Goal: Task Accomplishment & Management: Manage account settings

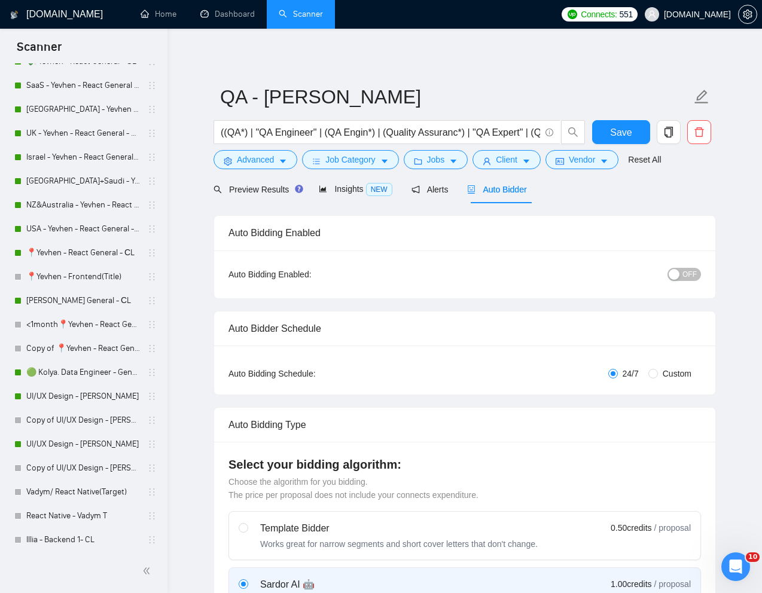
scroll to position [361, 0]
click at [88, 303] on link "[PERSON_NAME] General - СL" at bounding box center [83, 300] width 114 height 24
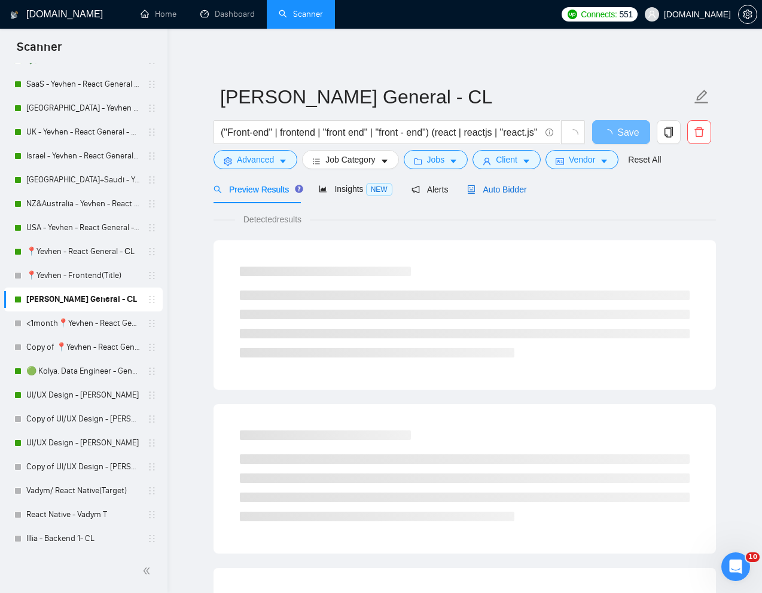
drag, startPoint x: 488, startPoint y: 190, endPoint x: 521, endPoint y: 198, distance: 34.4
click at [487, 190] on span "Auto Bidder" at bounding box center [496, 190] width 59 height 10
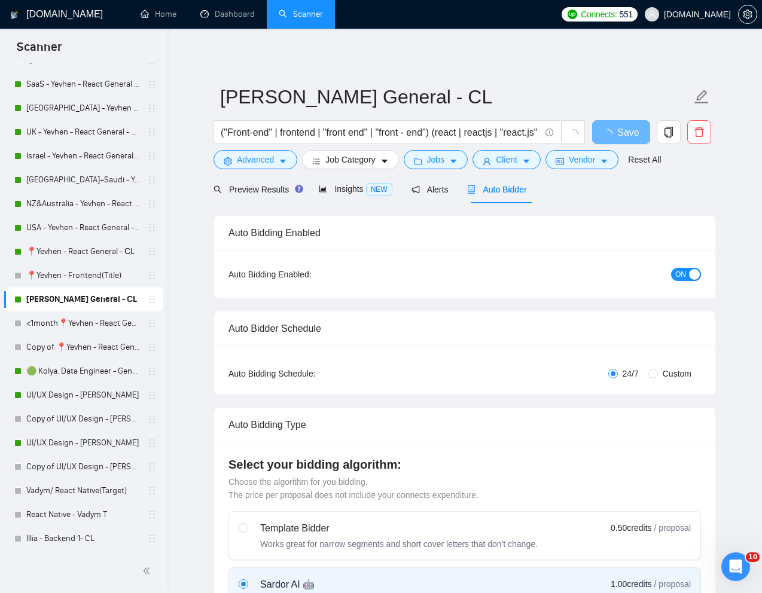
click at [671, 271] on button "ON" at bounding box center [686, 274] width 30 height 13
click at [260, 191] on span "Preview Results" at bounding box center [256, 190] width 86 height 10
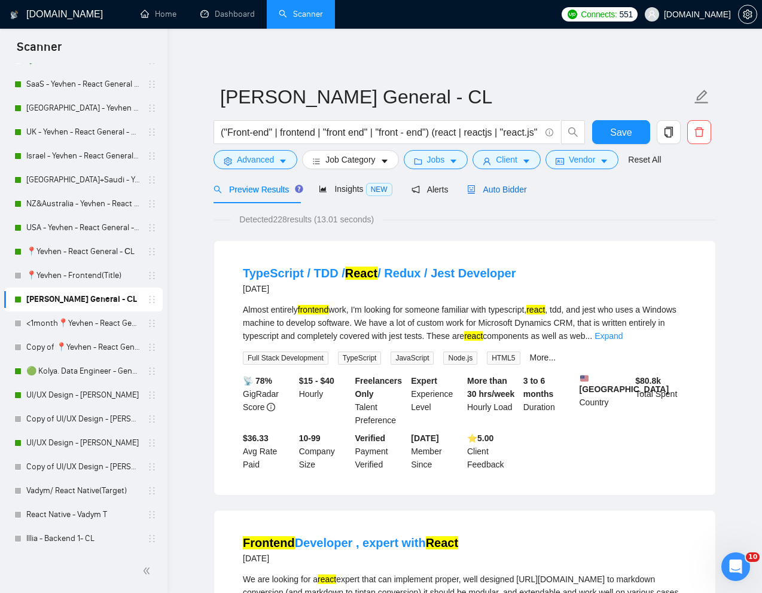
click at [515, 189] on span "Auto Bidder" at bounding box center [496, 190] width 59 height 10
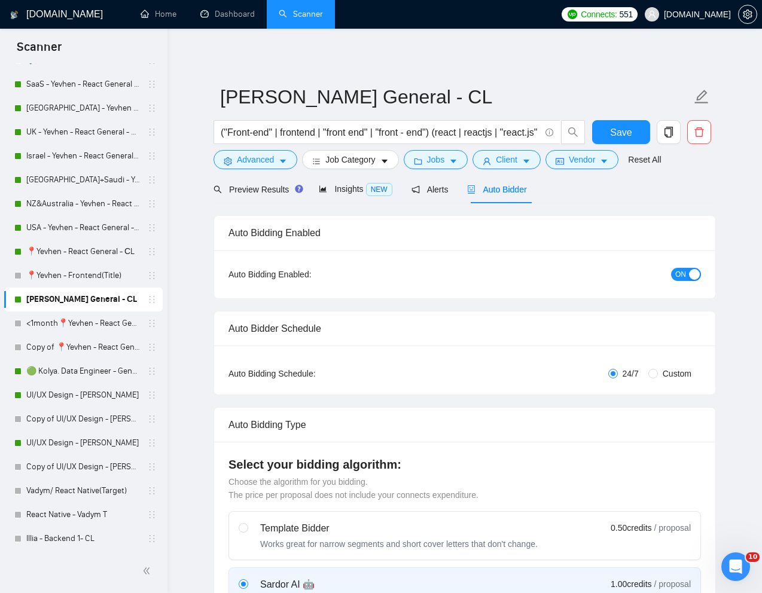
click at [680, 277] on span "ON" at bounding box center [680, 274] width 11 height 13
click at [621, 134] on span "Save" at bounding box center [621, 132] width 22 height 15
click at [56, 249] on link "📍Yevhen - React General - СL" at bounding box center [83, 252] width 114 height 24
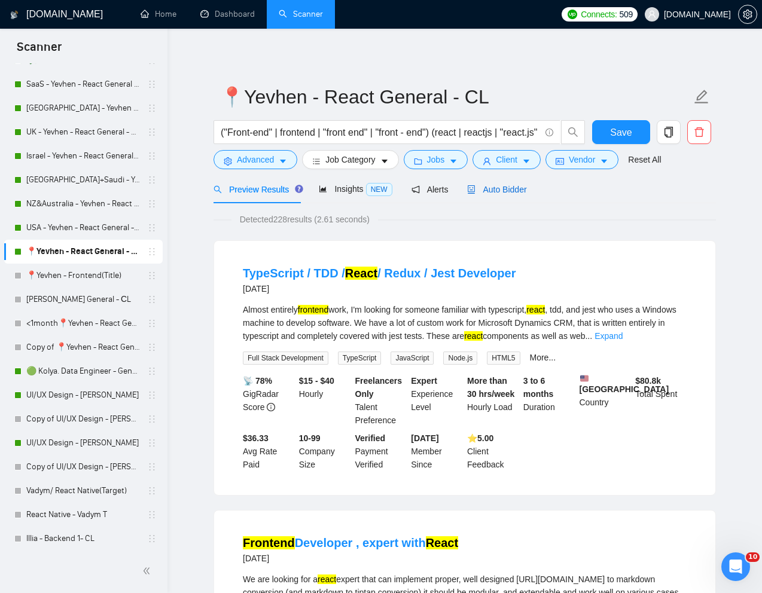
click at [502, 192] on span "Auto Bidder" at bounding box center [496, 190] width 59 height 10
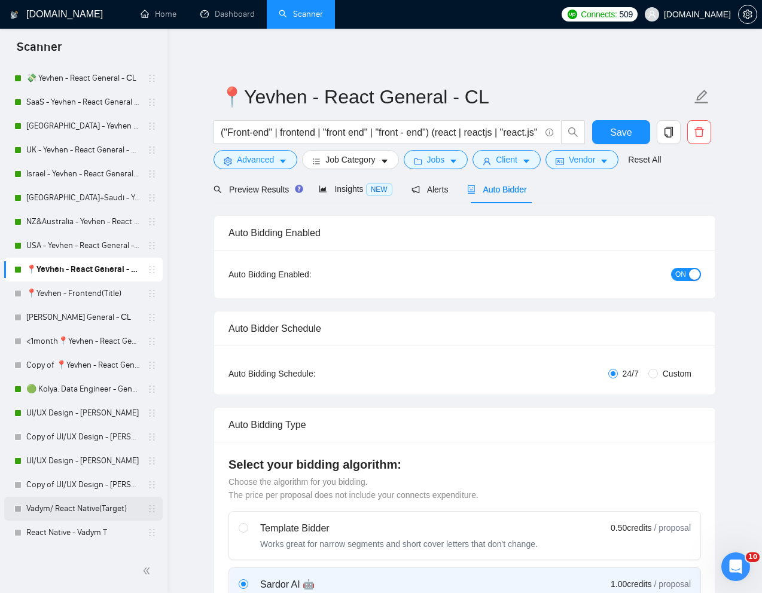
scroll to position [342, 0]
click at [63, 320] on link "[PERSON_NAME] General - СL" at bounding box center [83, 319] width 114 height 24
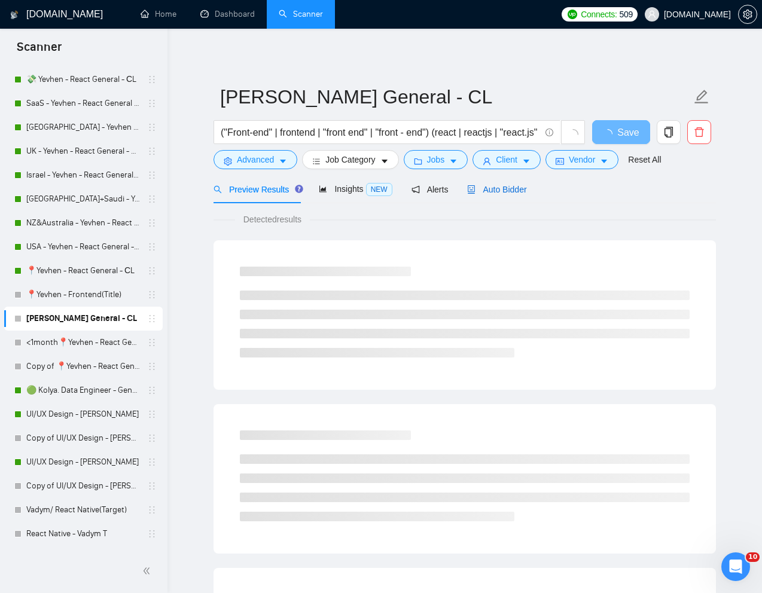
click at [499, 190] on span "Auto Bidder" at bounding box center [496, 190] width 59 height 10
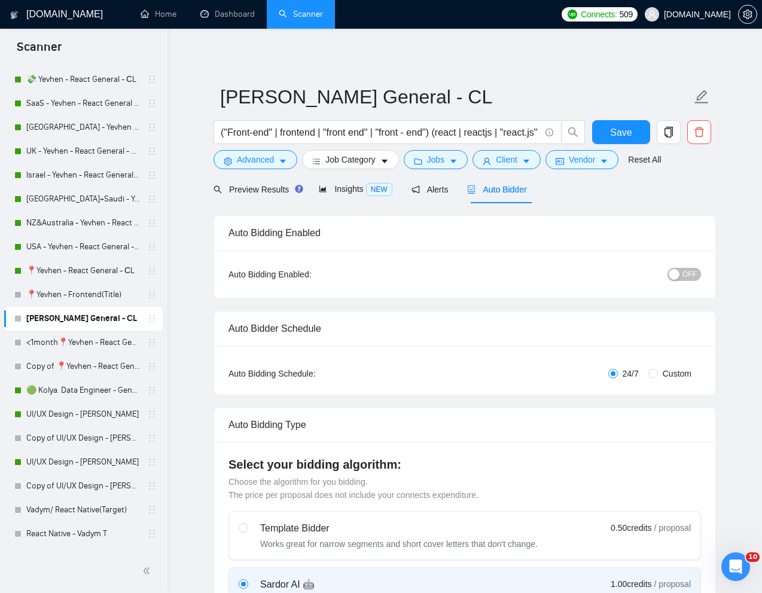
click at [686, 270] on span "OFF" at bounding box center [689, 274] width 14 height 13
click at [623, 132] on span "Save" at bounding box center [621, 132] width 22 height 15
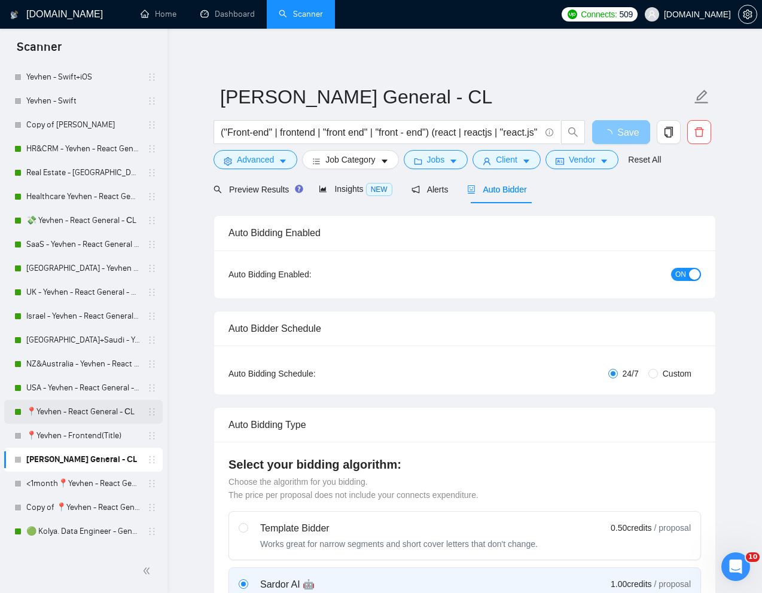
scroll to position [198, 0]
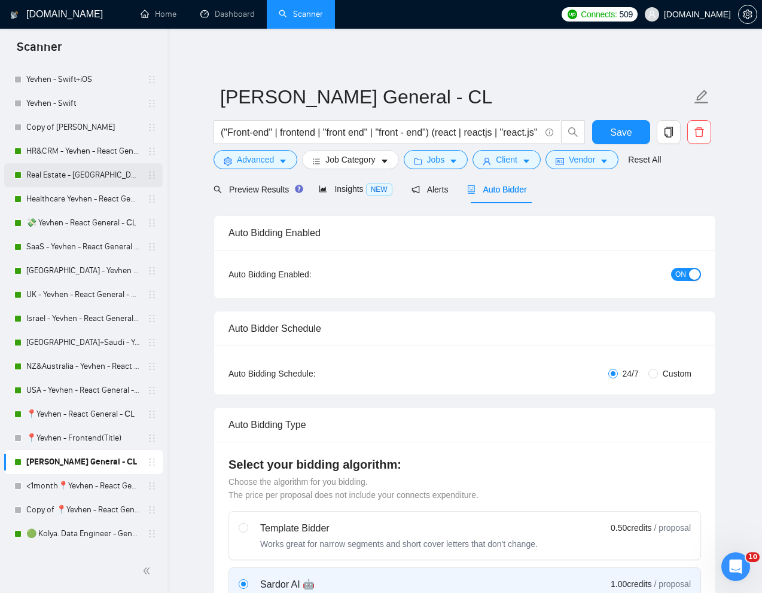
click at [60, 171] on link "Real Estate - [GEOGRAPHIC_DATA] - React General - СL" at bounding box center [83, 175] width 114 height 24
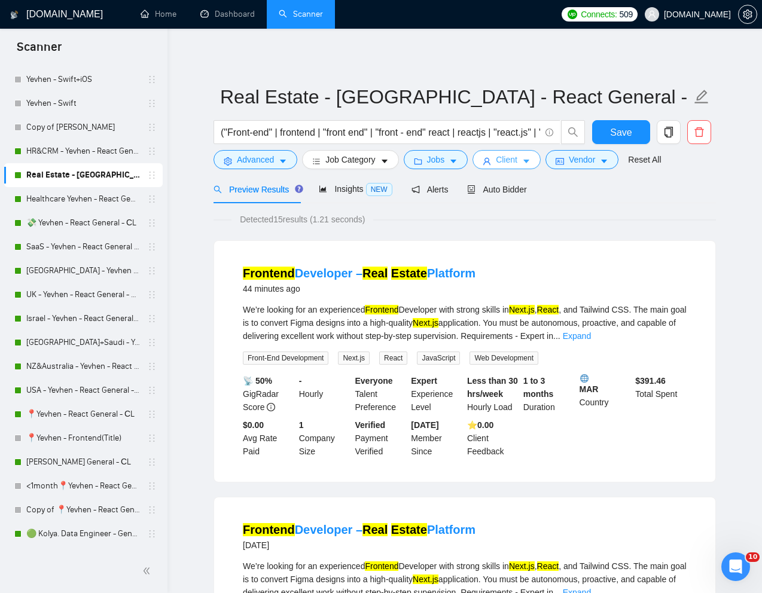
click at [515, 163] on span "Client" at bounding box center [507, 159] width 22 height 13
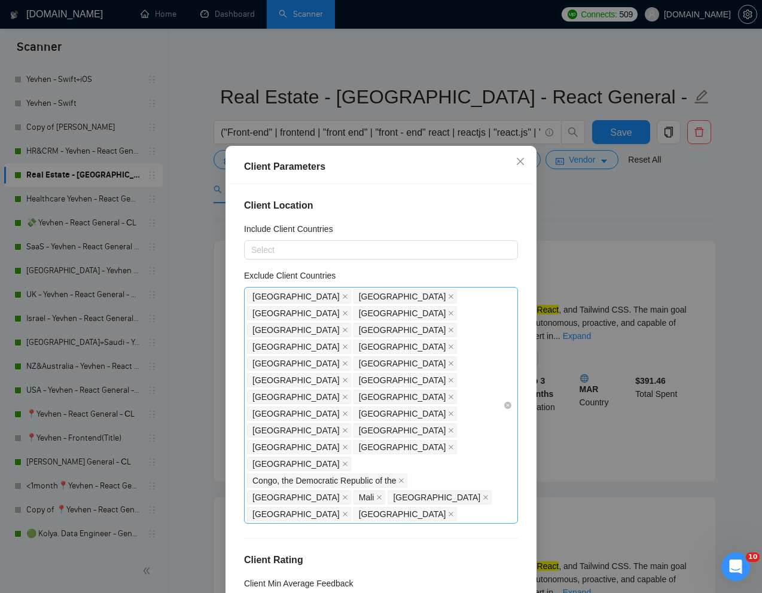
click at [470, 400] on div "[GEOGRAPHIC_DATA] [GEOGRAPHIC_DATA] [GEOGRAPHIC_DATA] [GEOGRAPHIC_DATA] [GEOGRA…" at bounding box center [375, 405] width 256 height 234
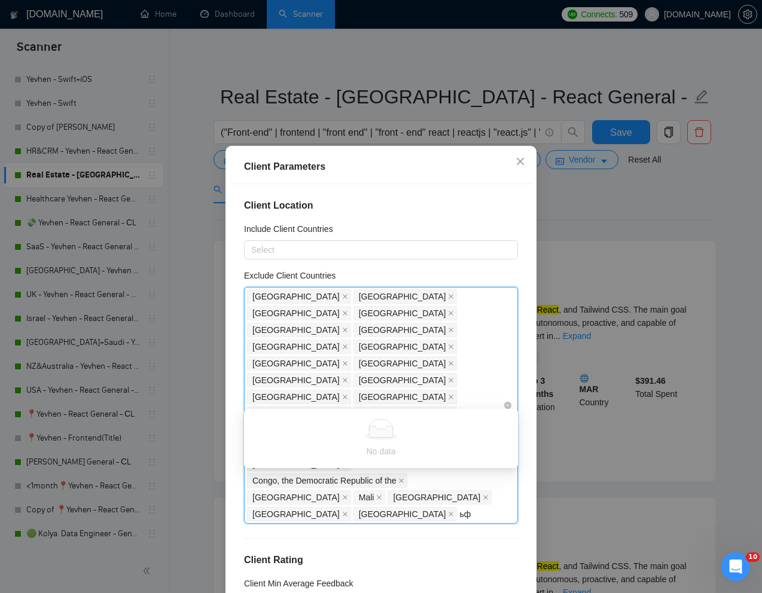
type input "ь"
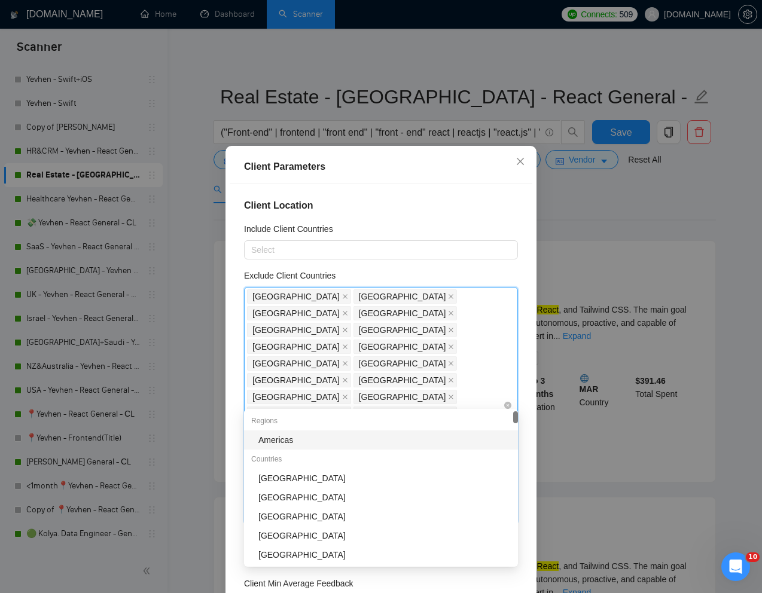
type input "mo"
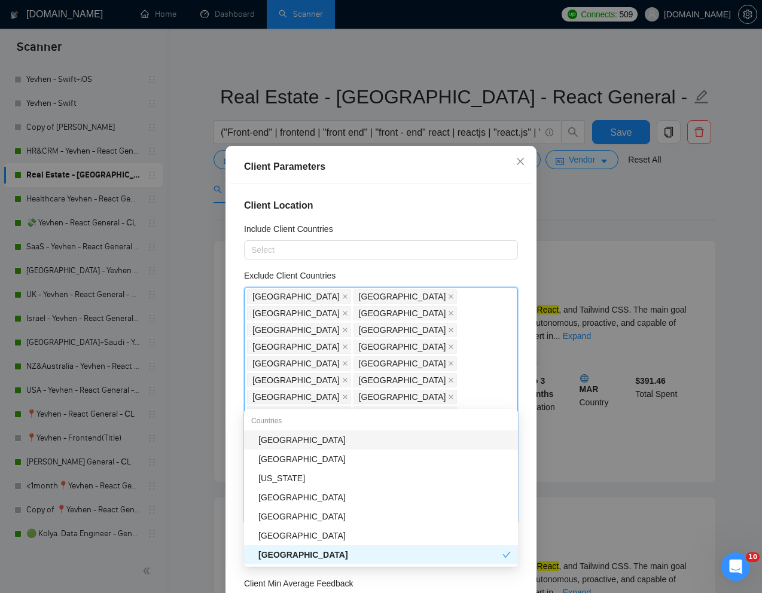
click at [329, 442] on div "[GEOGRAPHIC_DATA]" at bounding box center [384, 439] width 252 height 13
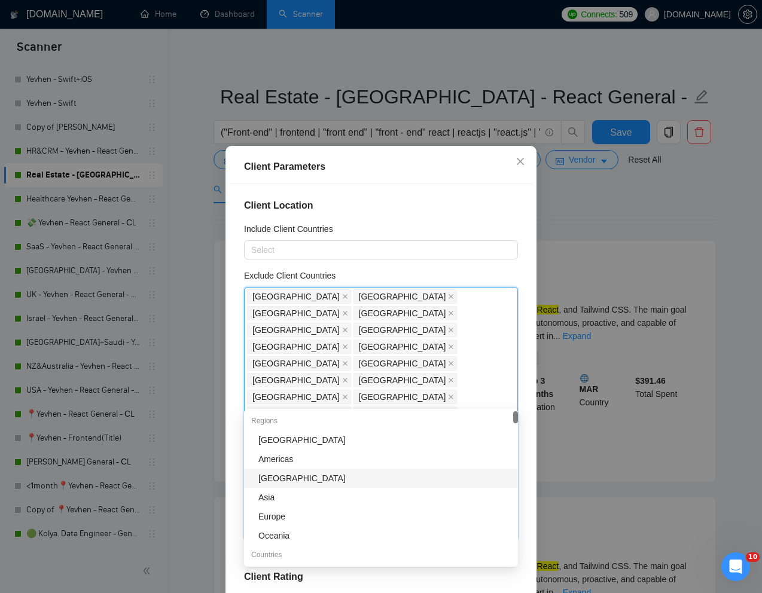
click at [529, 491] on div "Client Location Include Client Countries Select Exclude Client Countries [GEOGR…" at bounding box center [381, 391] width 303 height 415
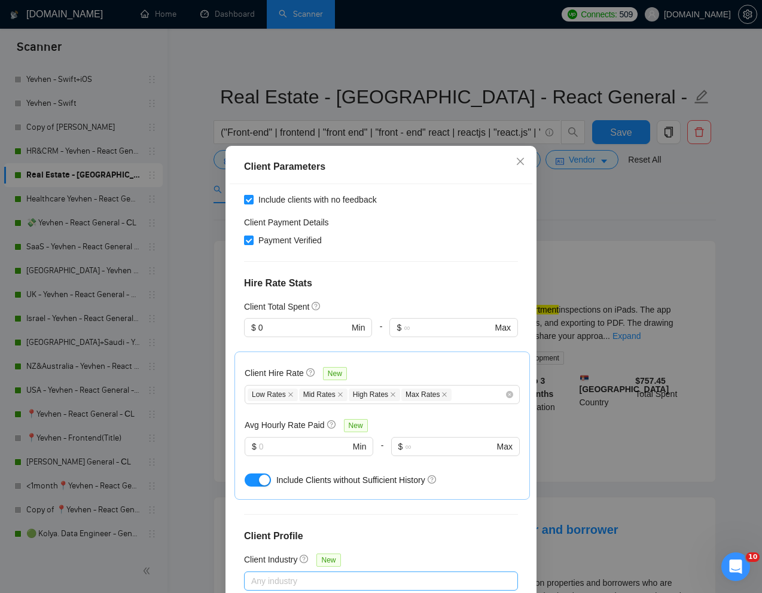
scroll to position [59, 0]
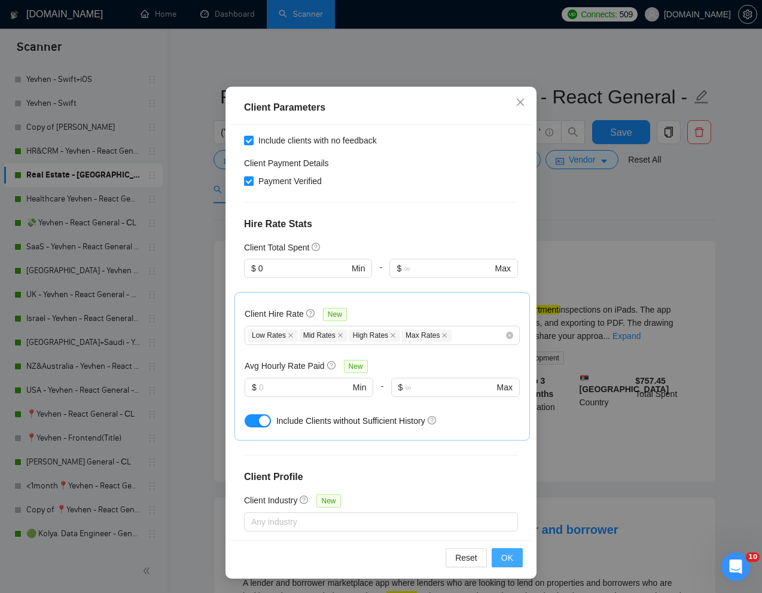
click at [505, 559] on span "OK" at bounding box center [507, 557] width 12 height 13
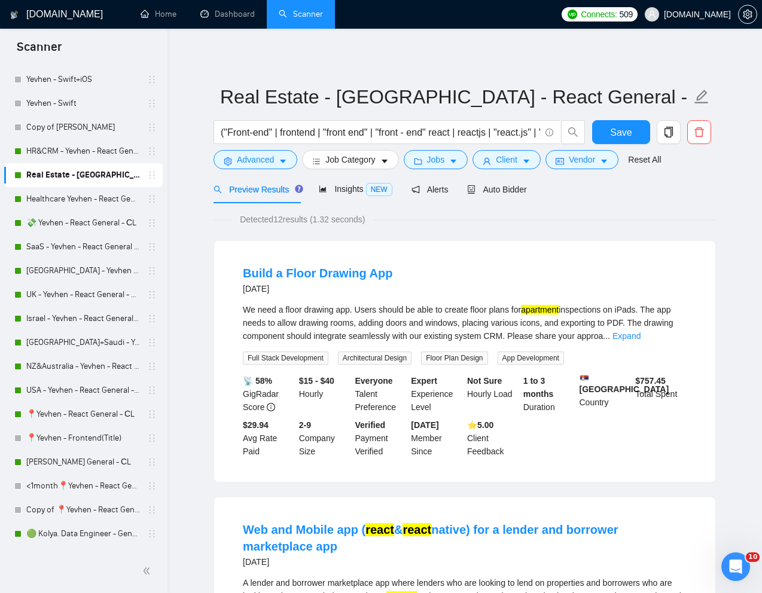
scroll to position [0, 0]
click at [636, 135] on button "Save" at bounding box center [621, 132] width 58 height 24
